Goal: Check status

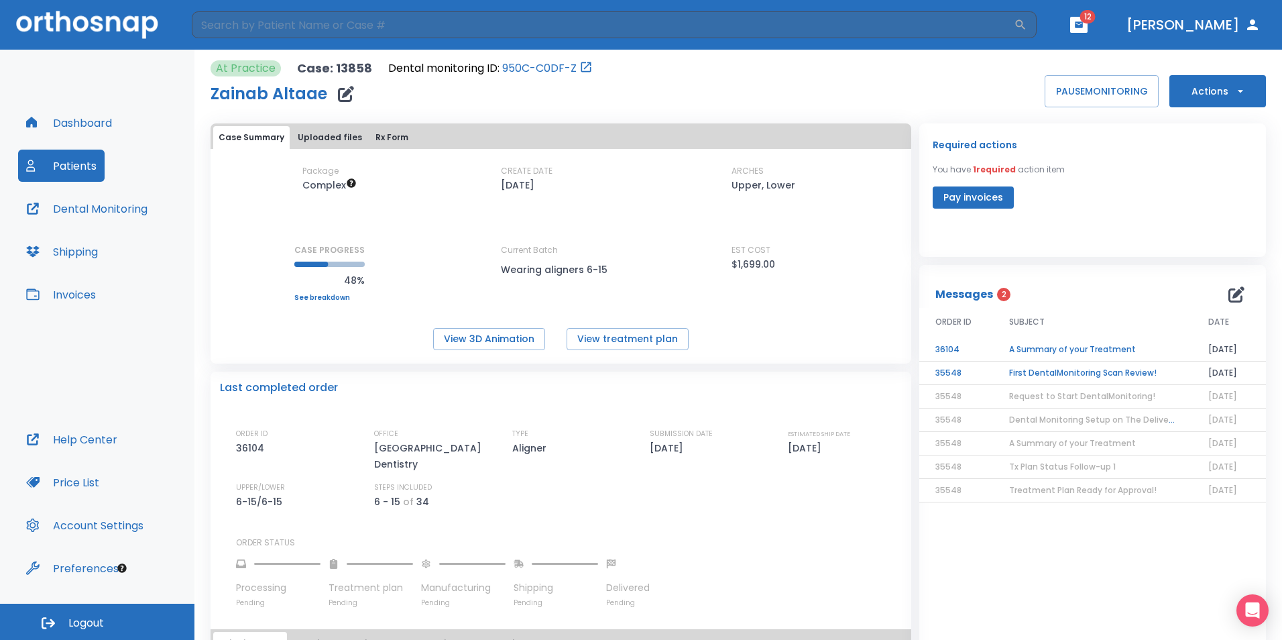
scroll to position [390, 0]
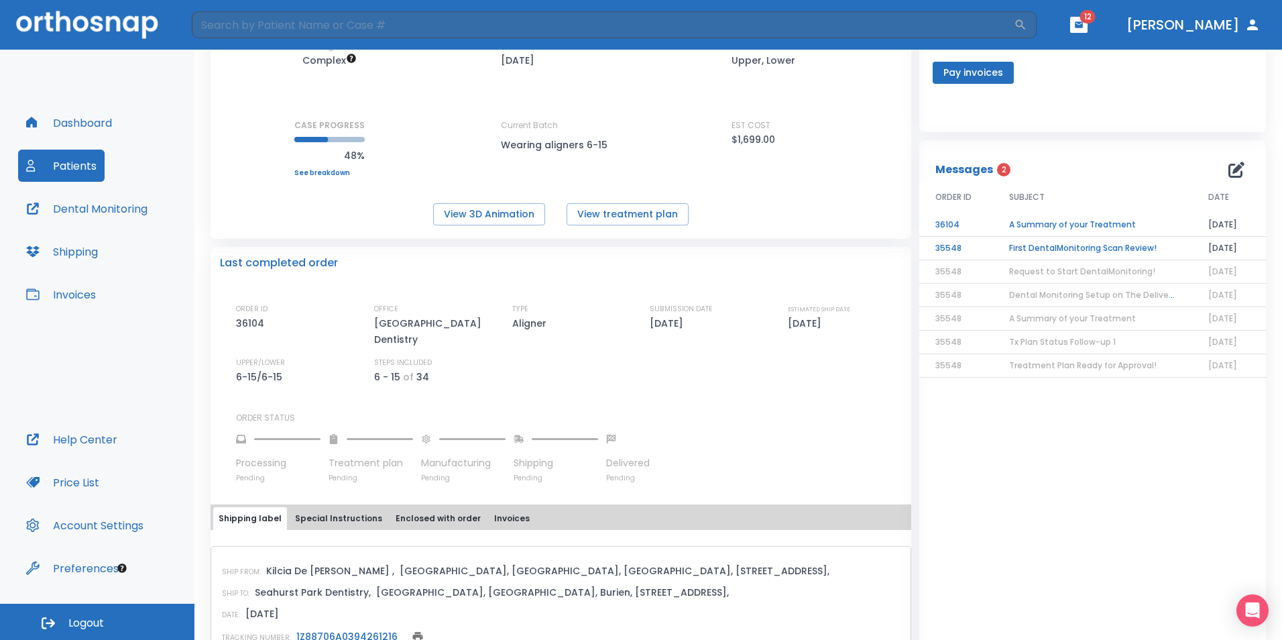
scroll to position [351, 0]
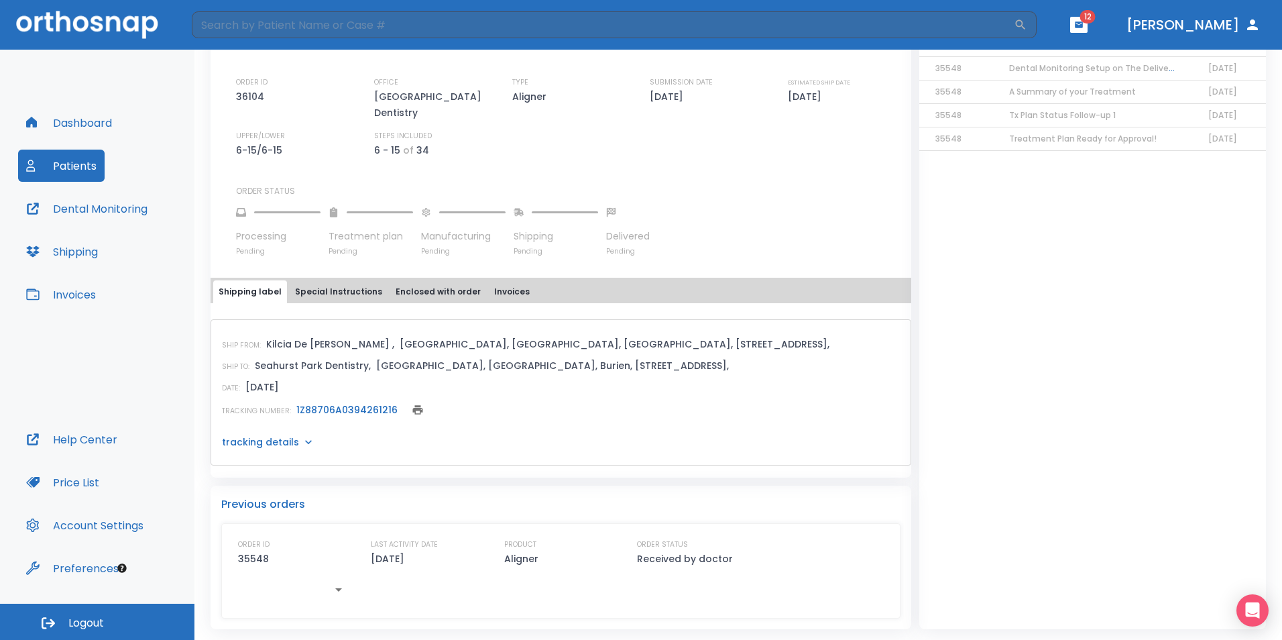
click at [349, 401] on div "TRACKING NUMBER: 1Z88706A0394261216" at bounding box center [561, 409] width 678 height 19
click at [357, 423] on div "SHIP FROM: Kilcia De Jesus , USA, NY, Westbury, 2000 Shames Drive, SHIP TO: Sea…" at bounding box center [560, 392] width 701 height 146
click at [358, 410] on link "1Z88706A0394261216" at bounding box center [346, 409] width 101 height 13
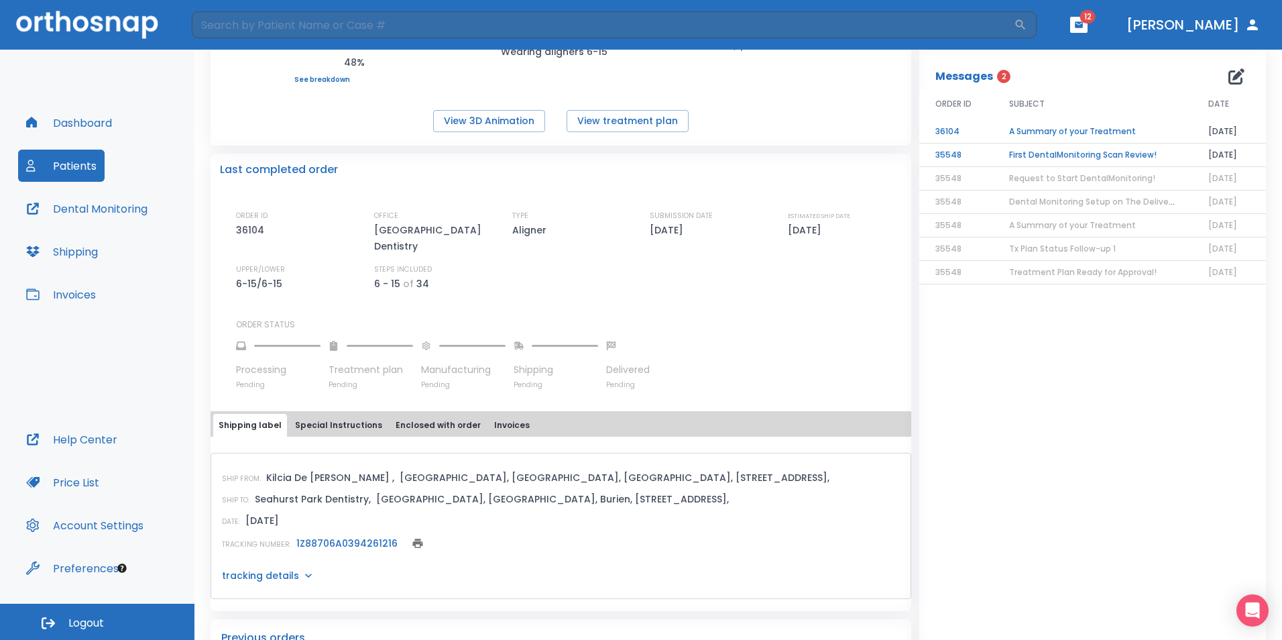
scroll to position [217, 0]
